Goal: Use online tool/utility: Utilize a website feature to perform a specific function

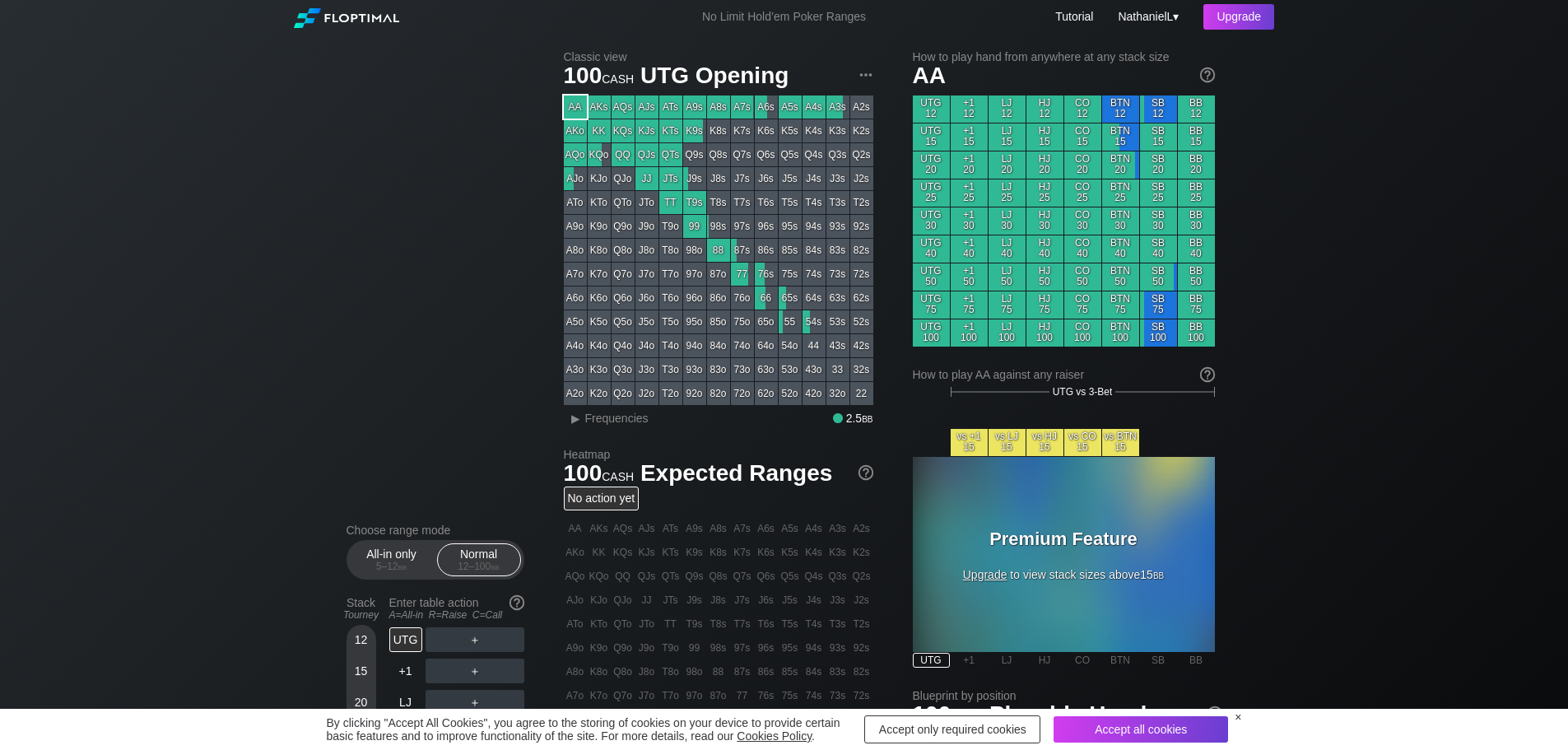
scroll to position [494, 0]
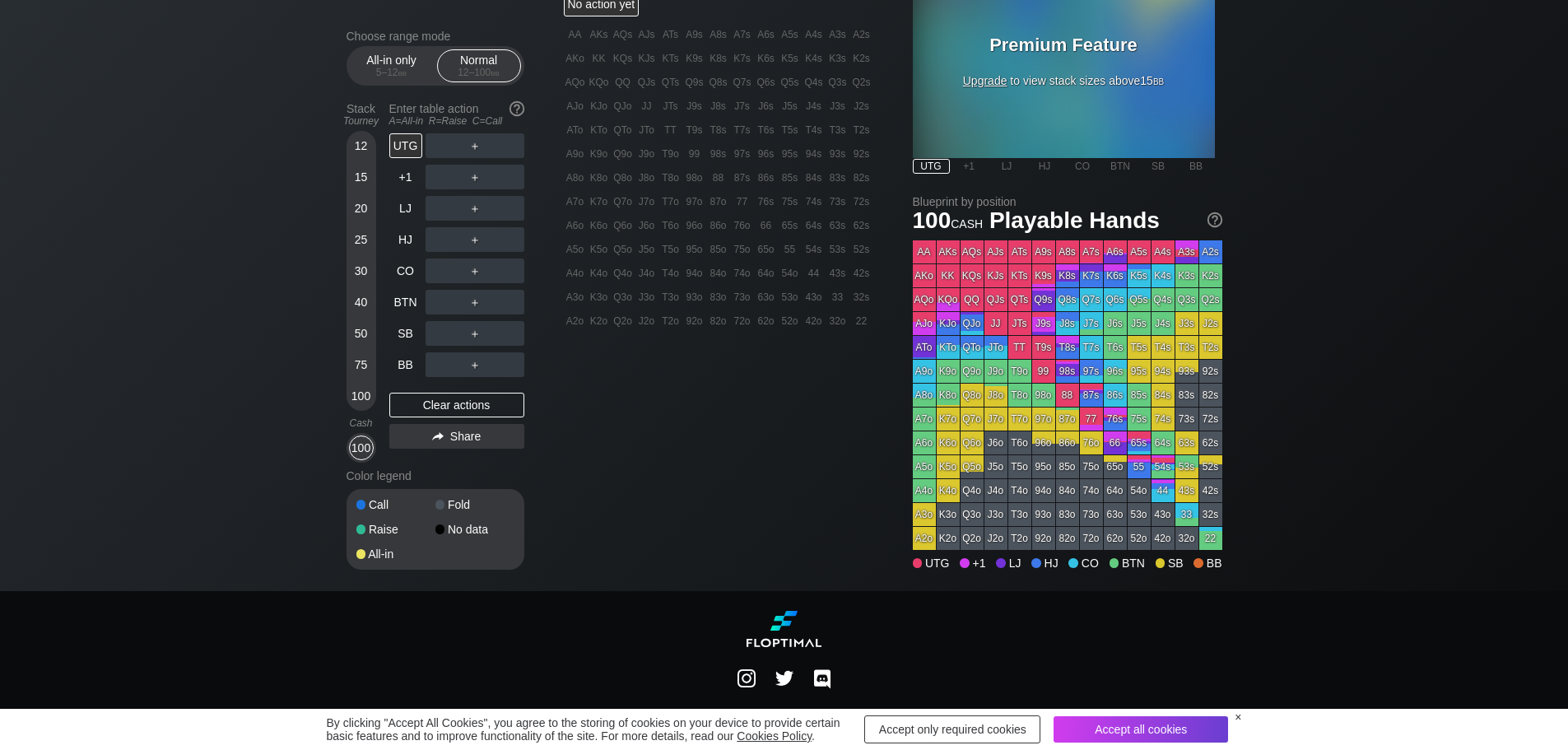
click at [1098, 294] on div "Q7s" at bounding box center [1091, 298] width 23 height 23
click at [1024, 541] on div "T2o" at bounding box center [1019, 538] width 23 height 23
click at [1022, 541] on div "T2o" at bounding box center [1019, 538] width 23 height 23
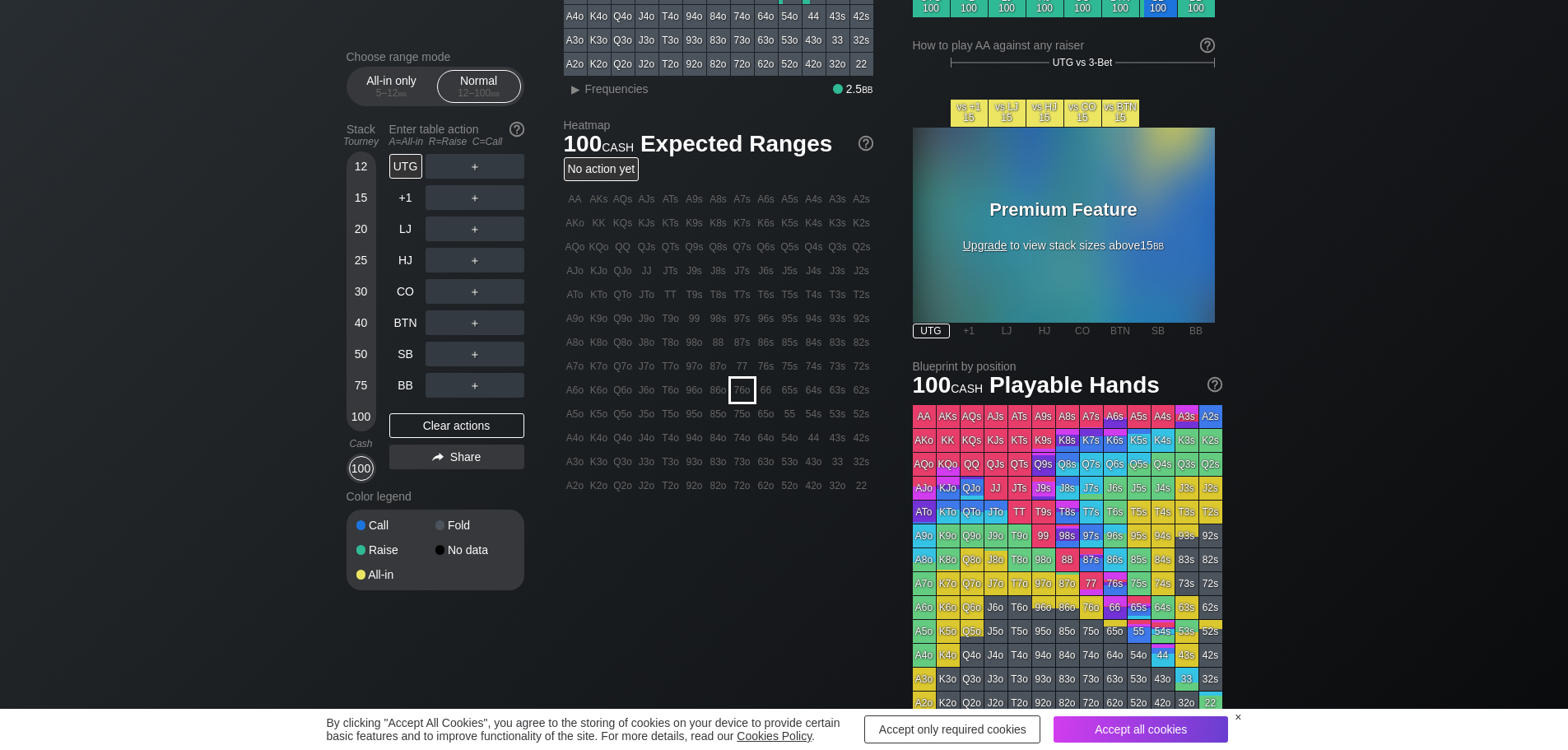
scroll to position [247, 0]
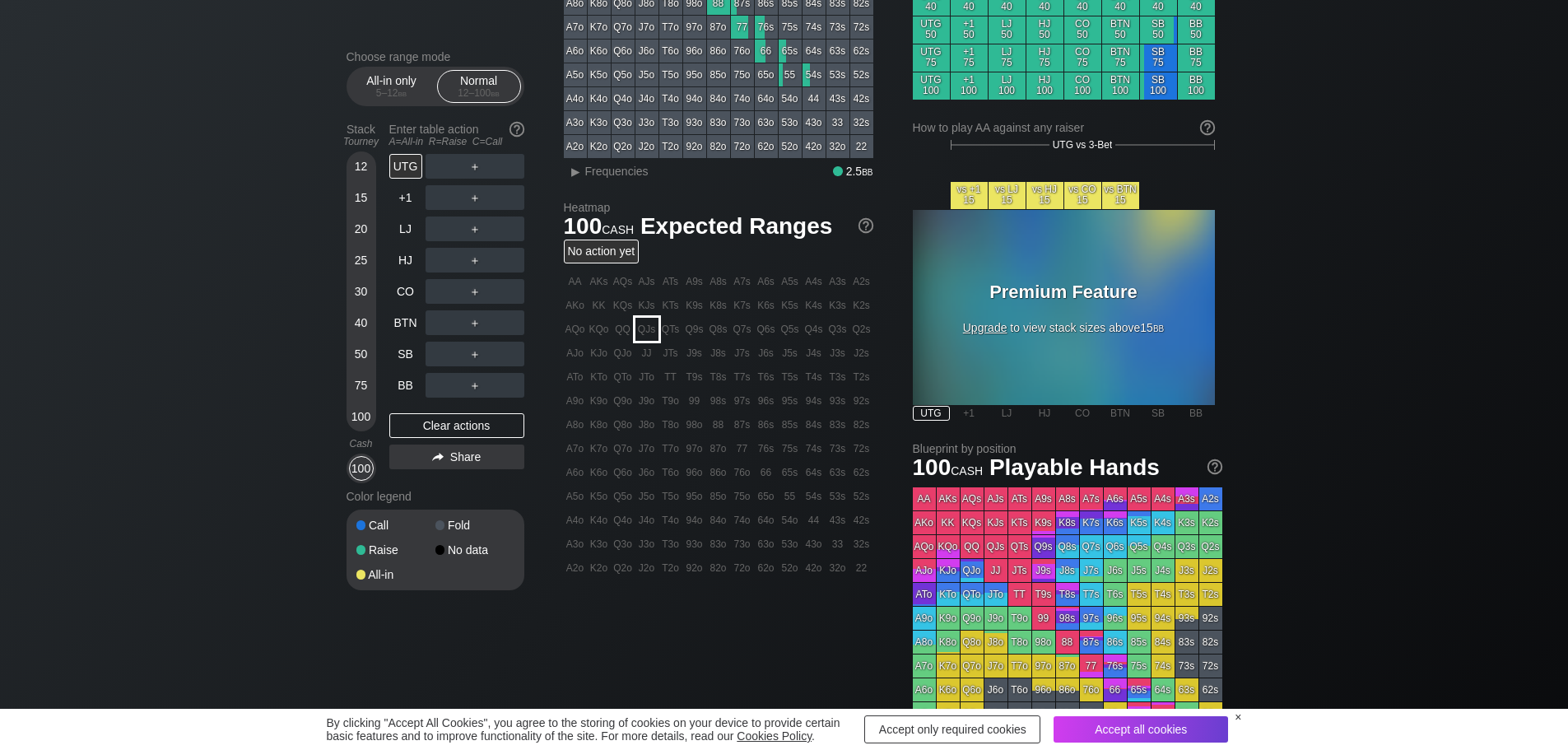
click at [650, 339] on div "QJs" at bounding box center [646, 329] width 23 height 23
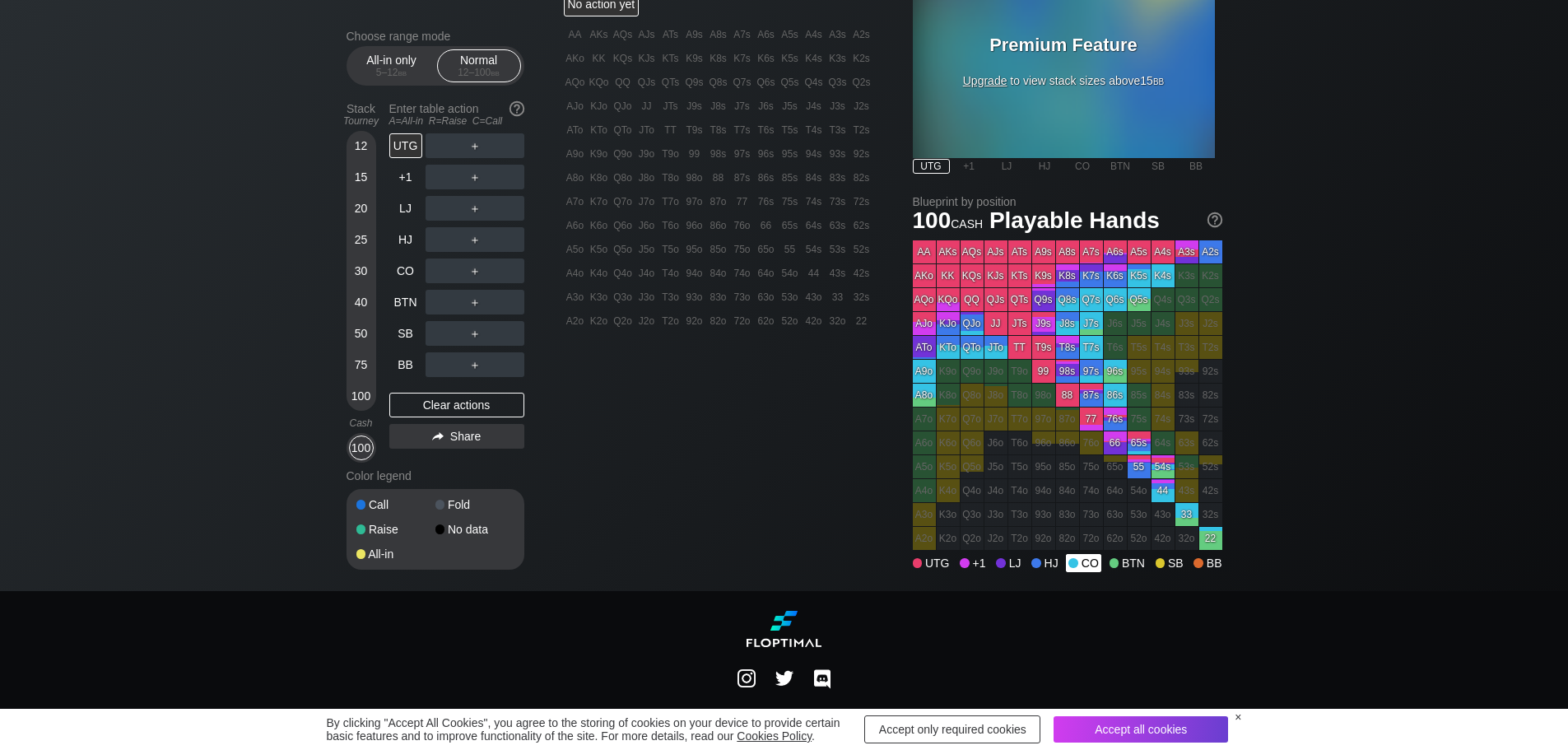
scroll to position [543, 0]
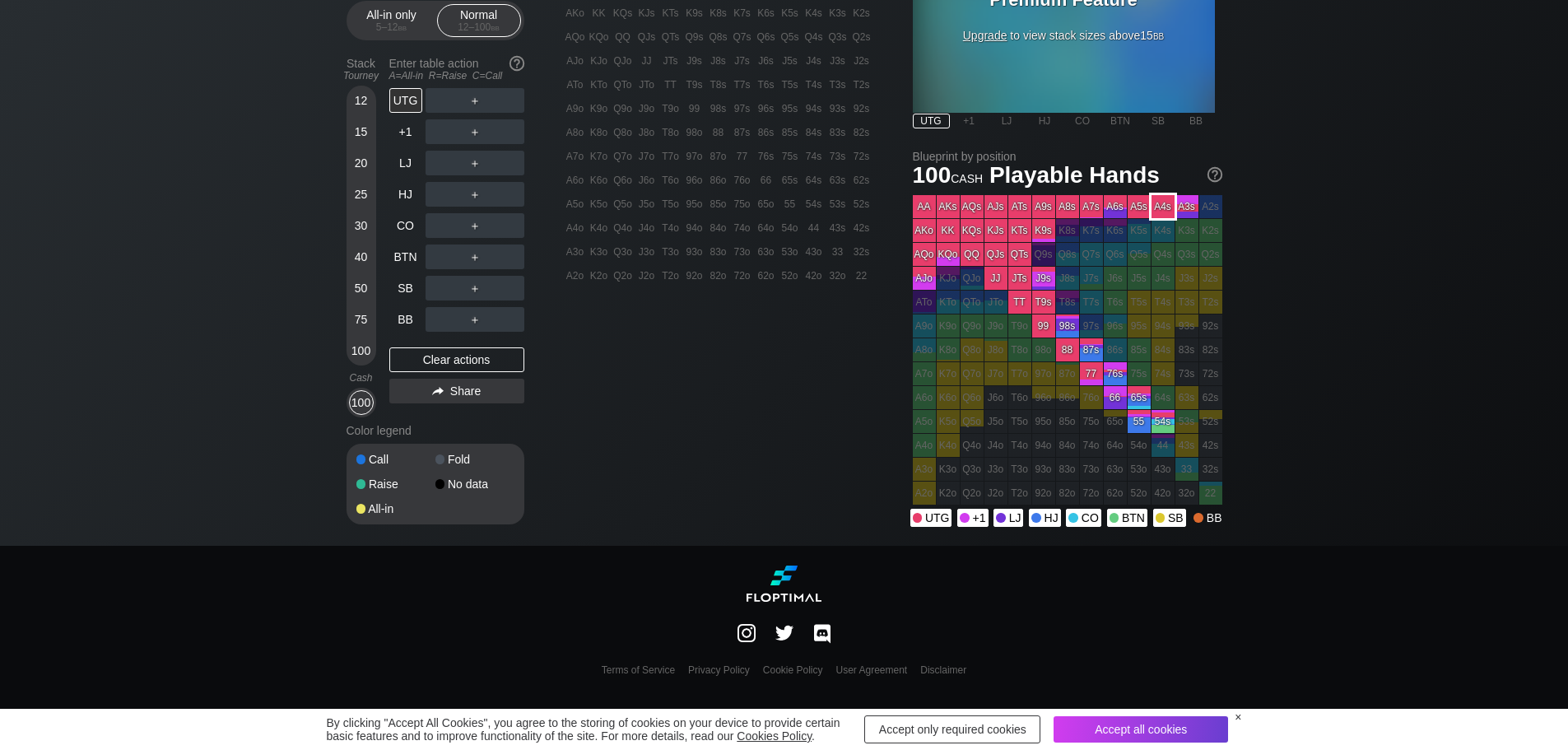
click at [1168, 210] on div "A4s" at bounding box center [1162, 206] width 23 height 23
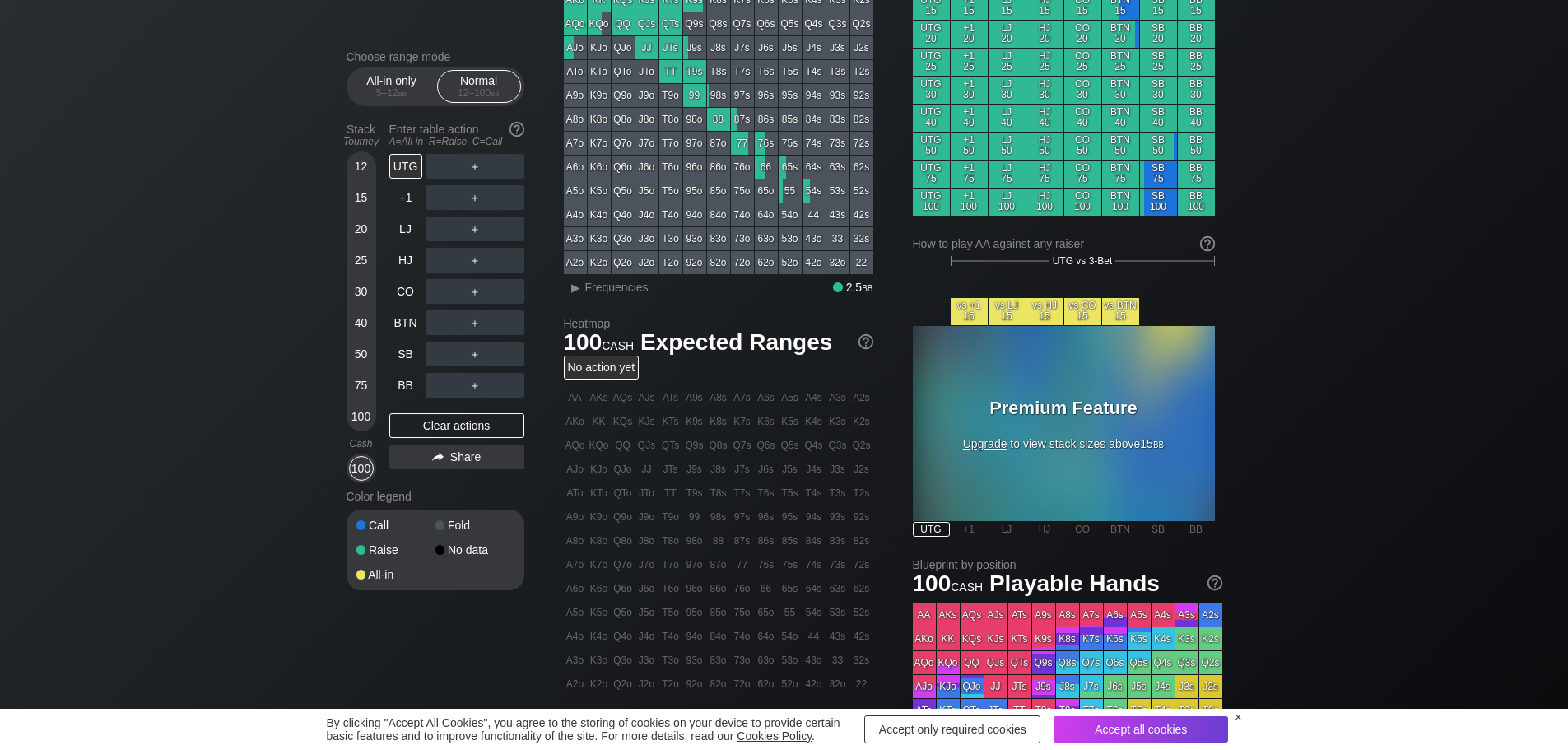
scroll to position [48, 0]
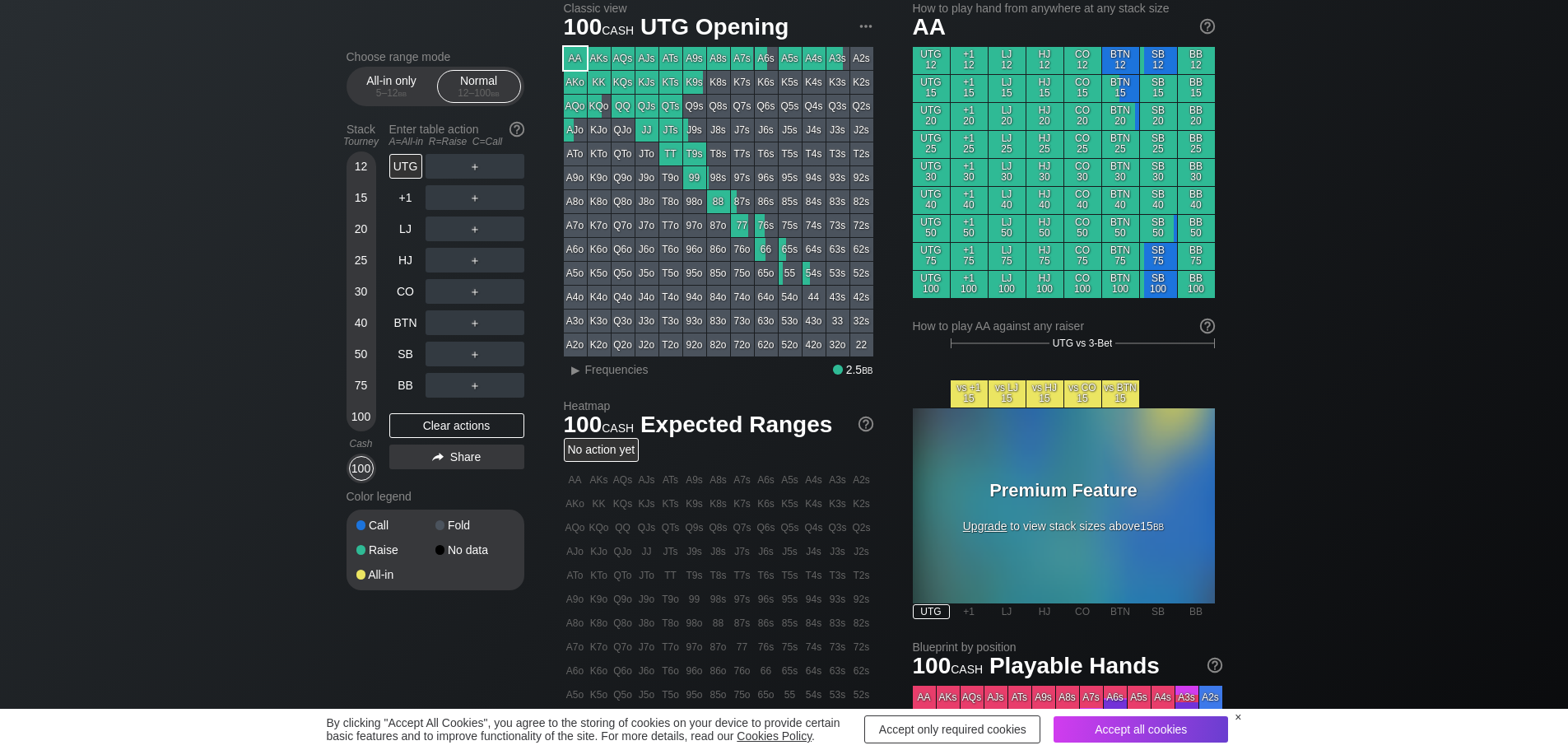
click at [722, 337] on div "82o" at bounding box center [718, 345] width 23 height 23
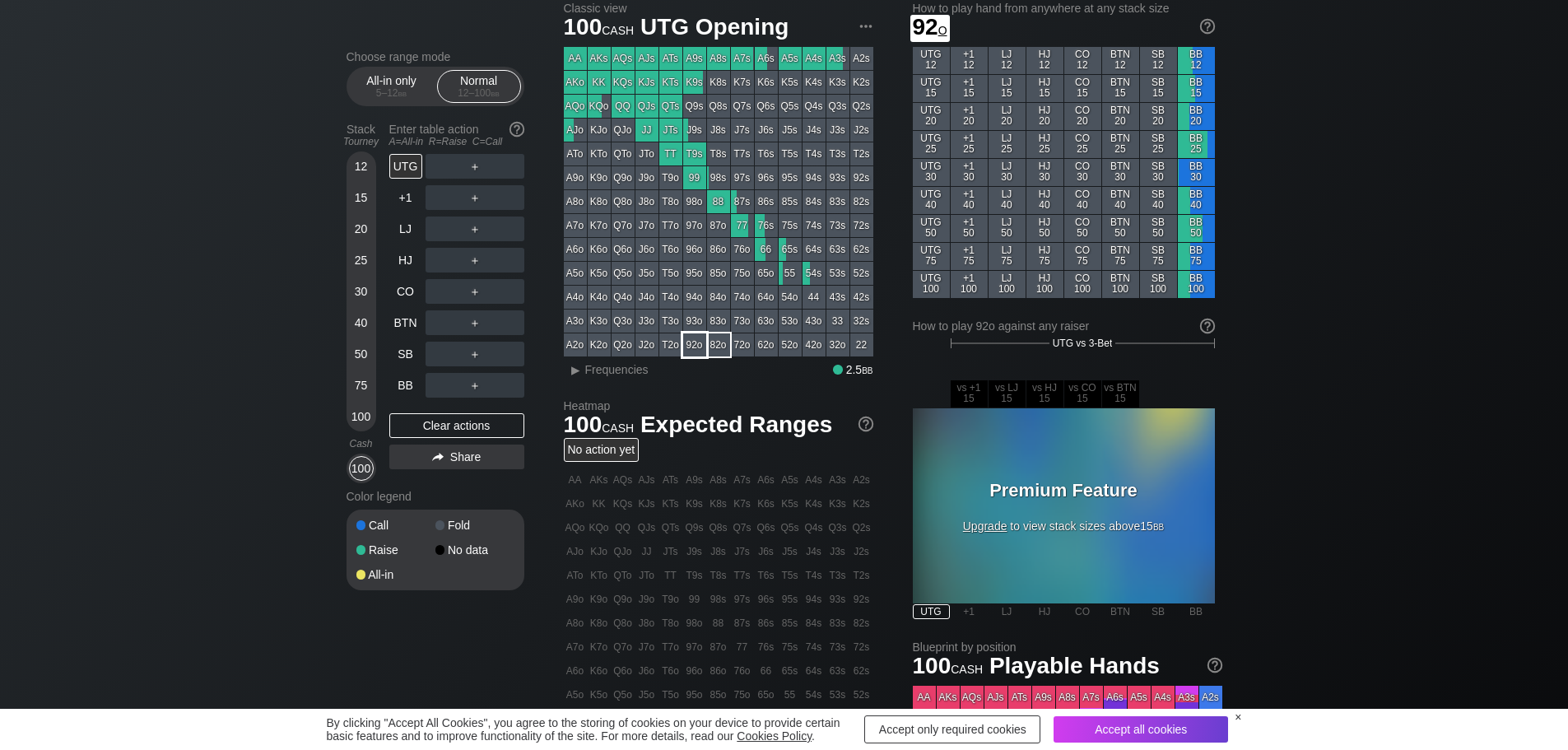
click at [629, 333] on div "Q3o" at bounding box center [622, 320] width 23 height 23
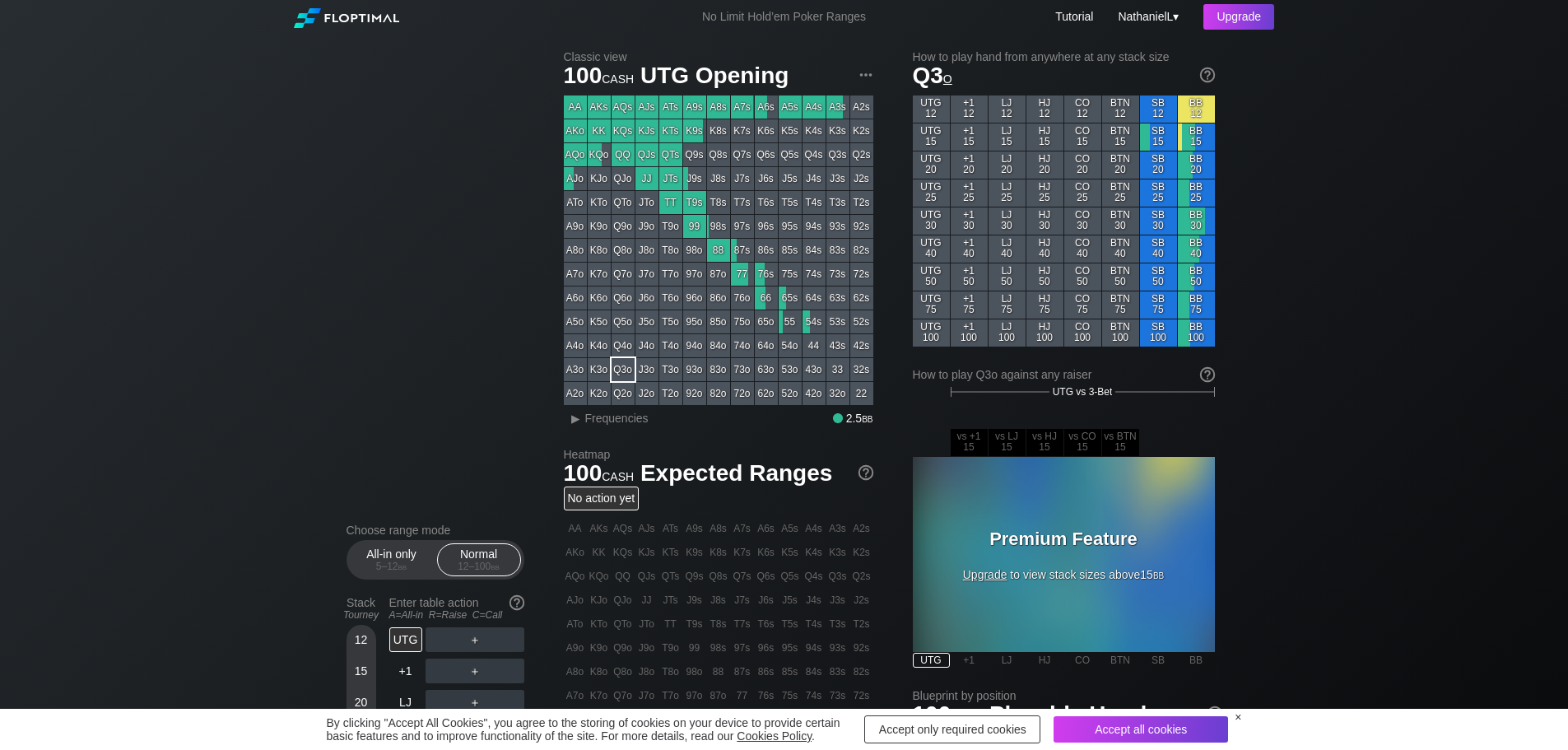
scroll to position [494, 0]
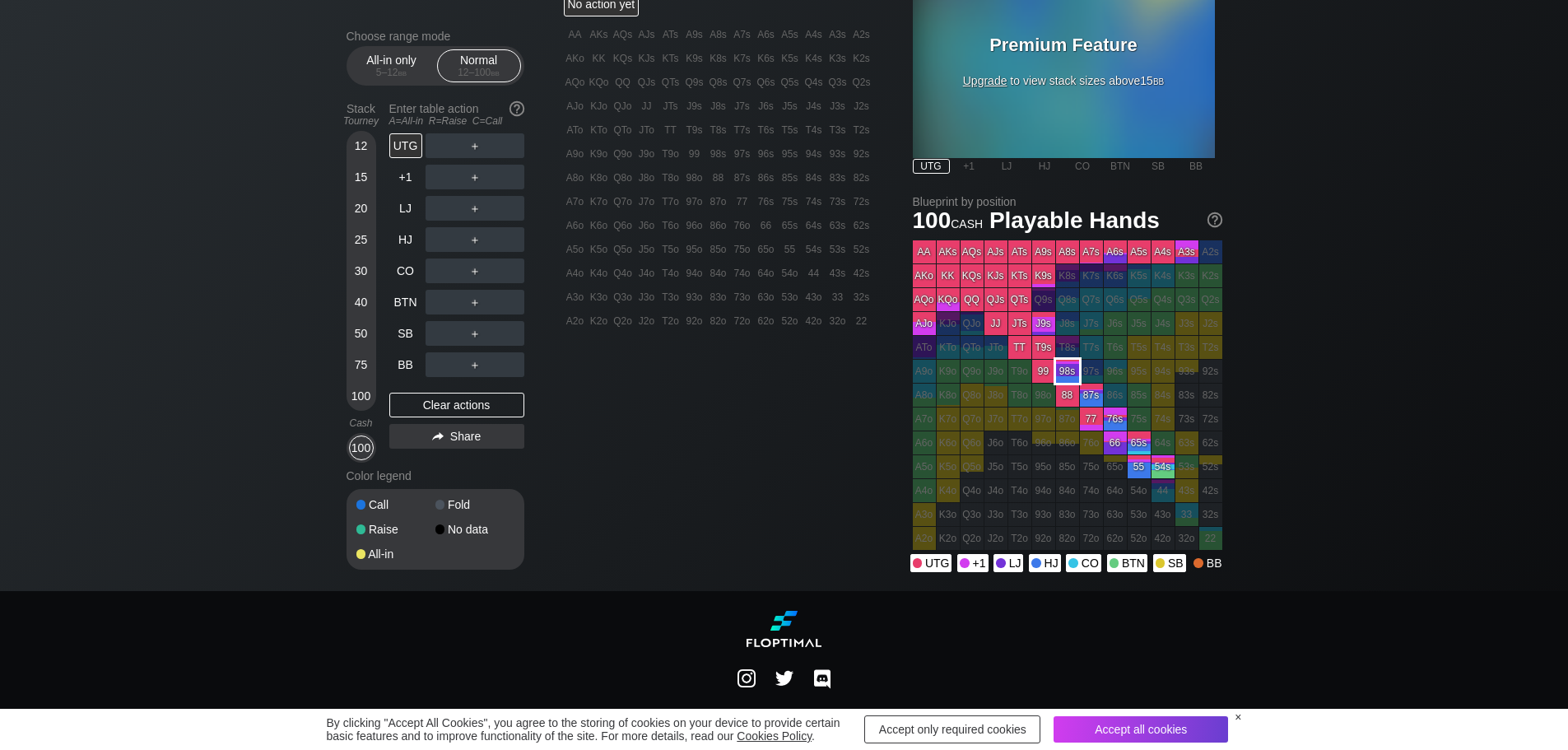
click at [1064, 383] on div "98s" at bounding box center [1067, 370] width 23 height 23
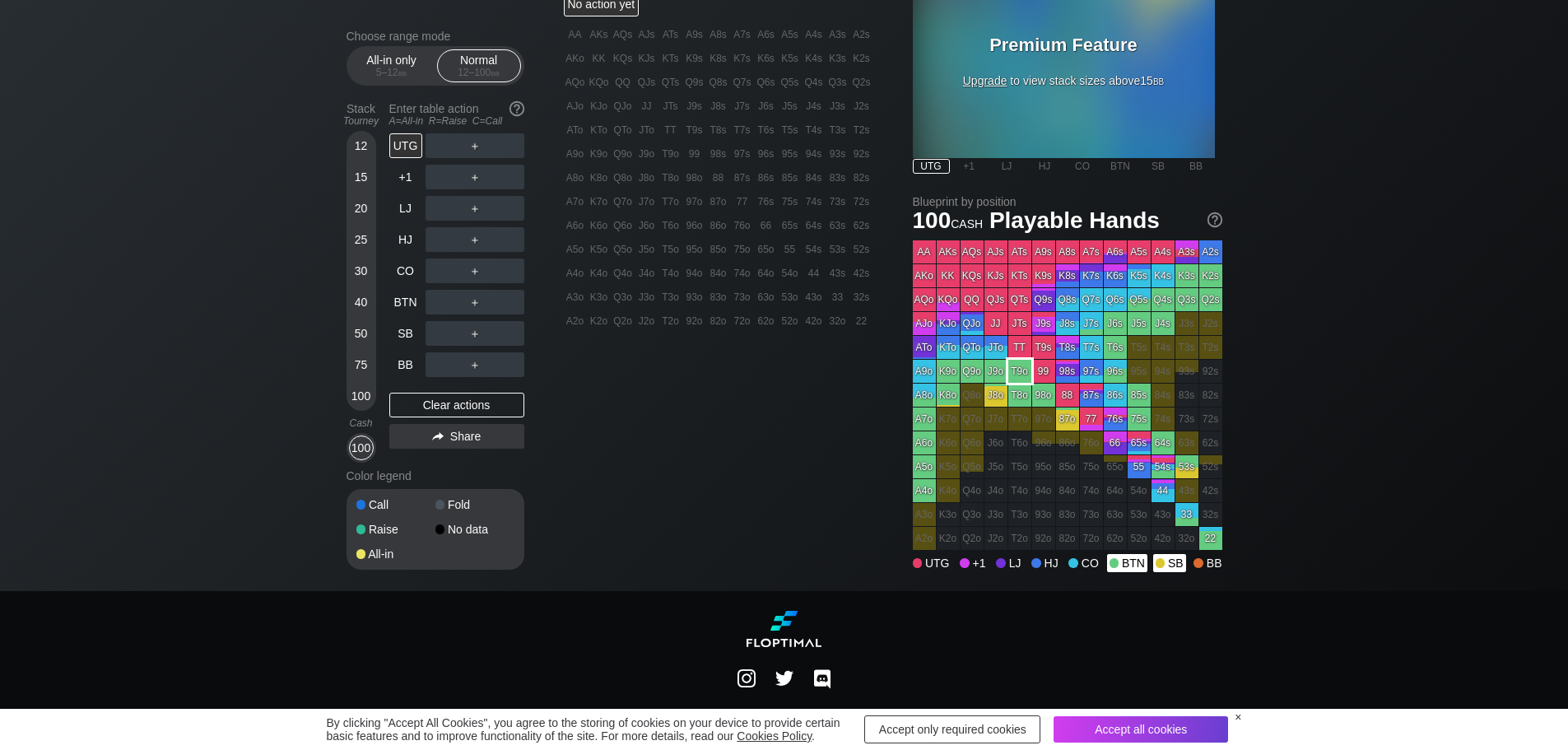
click at [1018, 377] on div "T9o" at bounding box center [1019, 370] width 23 height 23
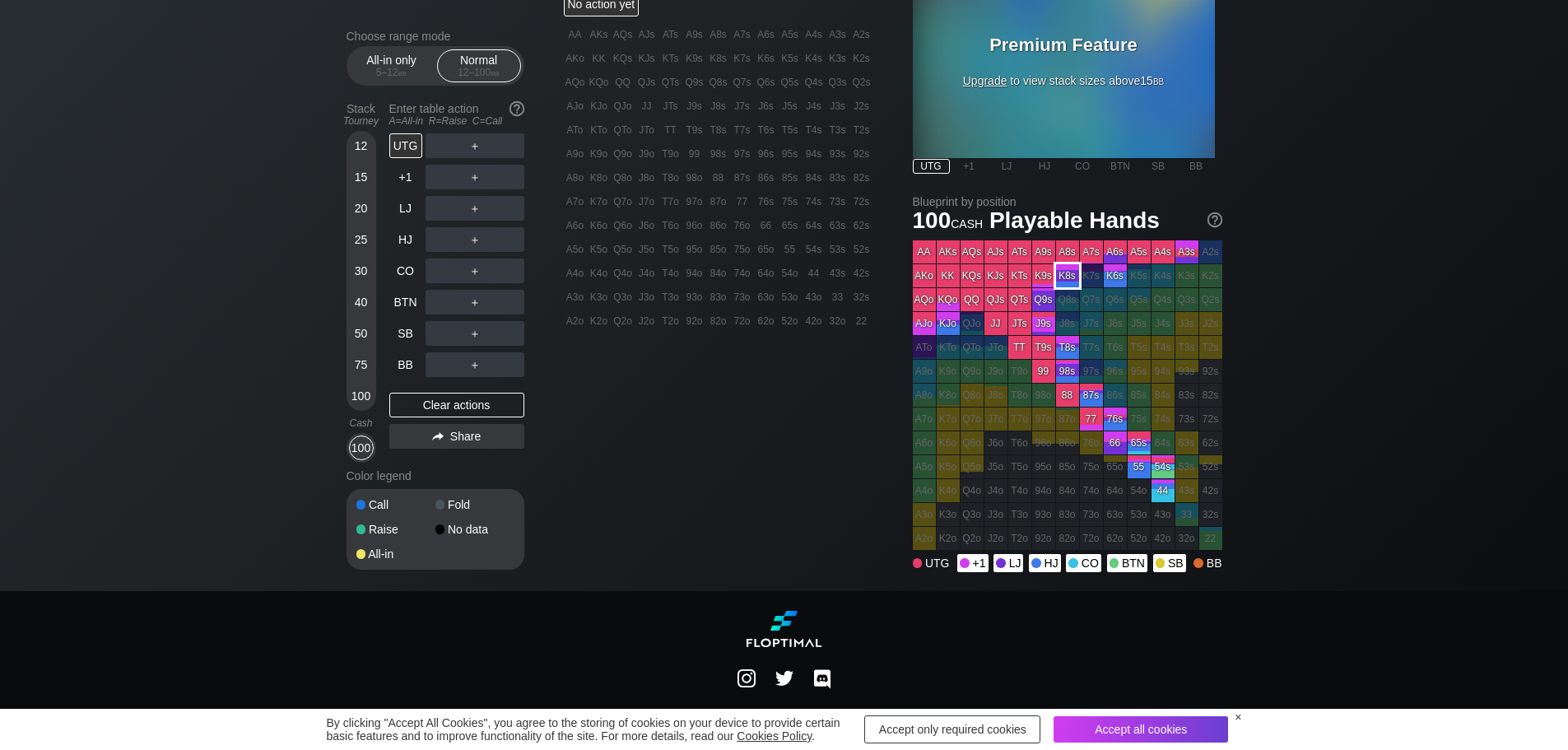
click at [1068, 277] on div "K8s" at bounding box center [1067, 275] width 23 height 23
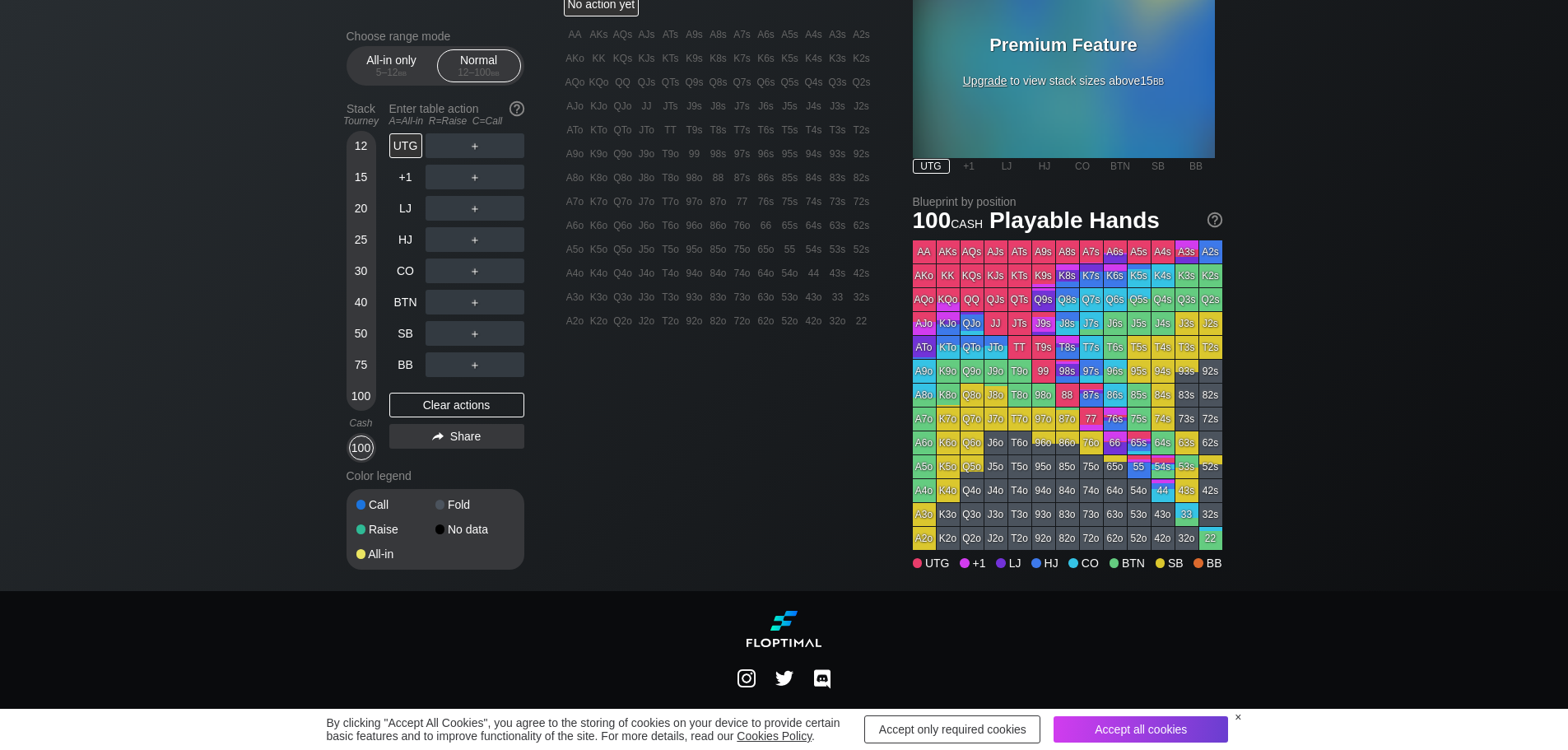
click at [1108, 330] on div "J6s" at bounding box center [1114, 323] width 23 height 23
